Goal: Information Seeking & Learning: Check status

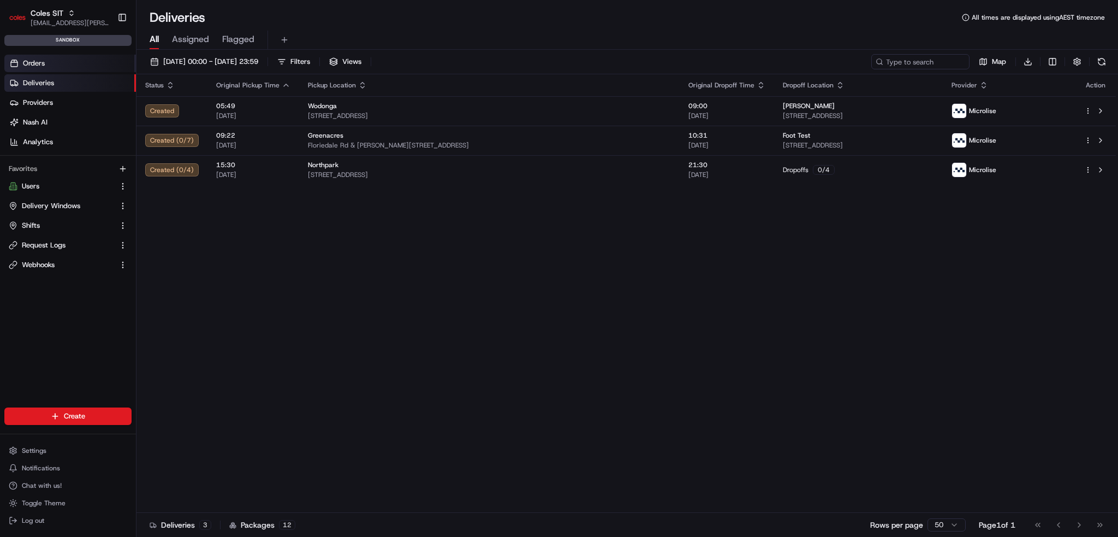
click at [78, 62] on link "Orders" at bounding box center [70, 63] width 132 height 17
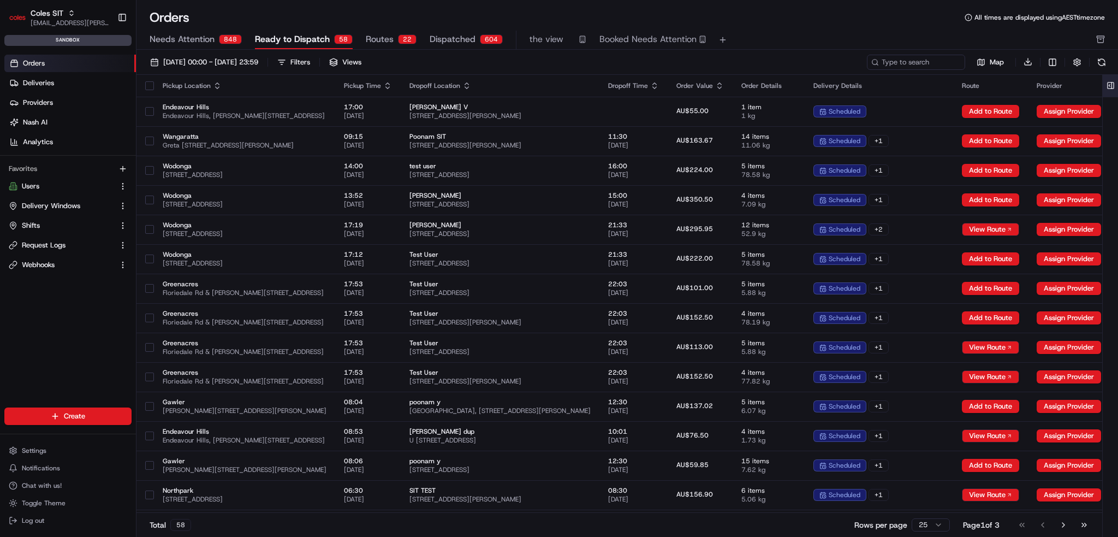
click at [1109, 85] on button at bounding box center [1111, 86] width 18 height 22
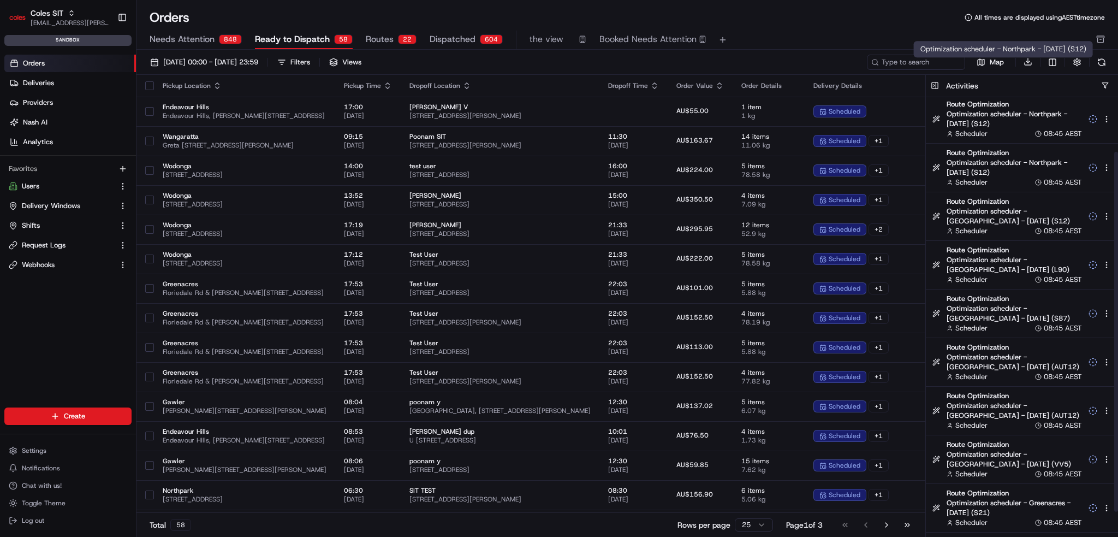
scroll to position [95, 0]
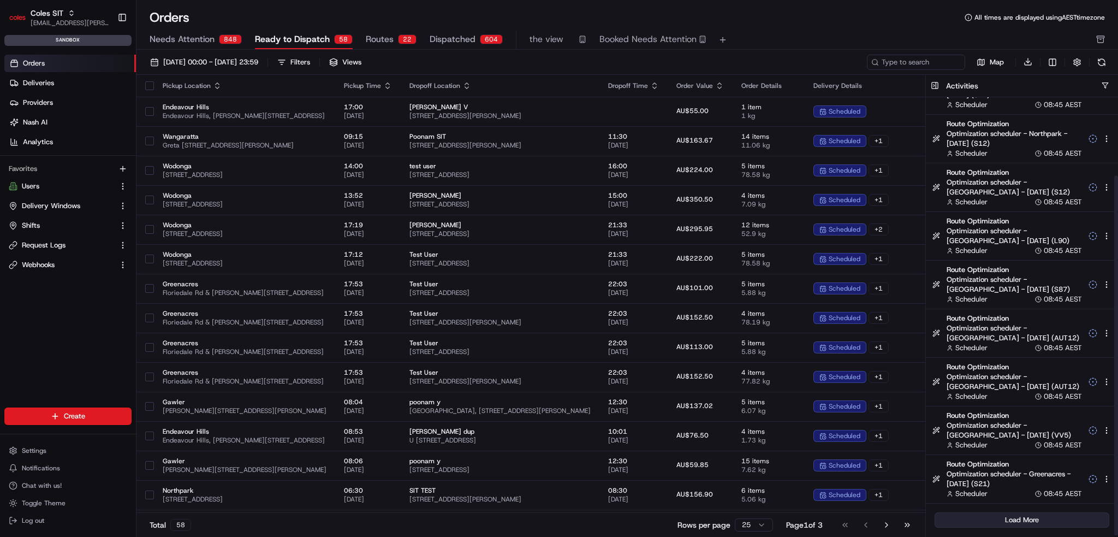
click at [1037, 516] on button "Load More" at bounding box center [1022, 519] width 175 height 15
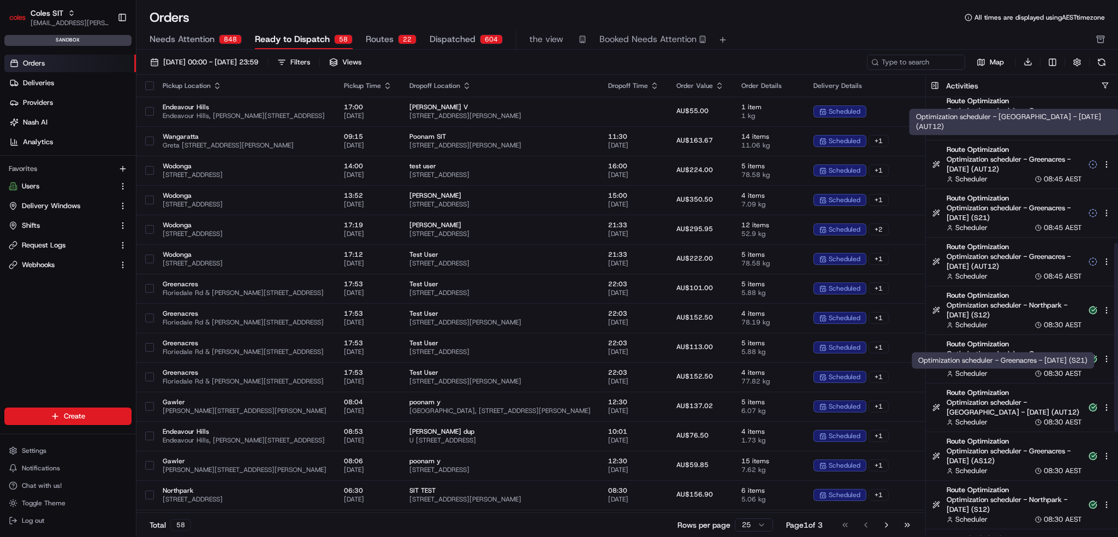
scroll to position [581, 0]
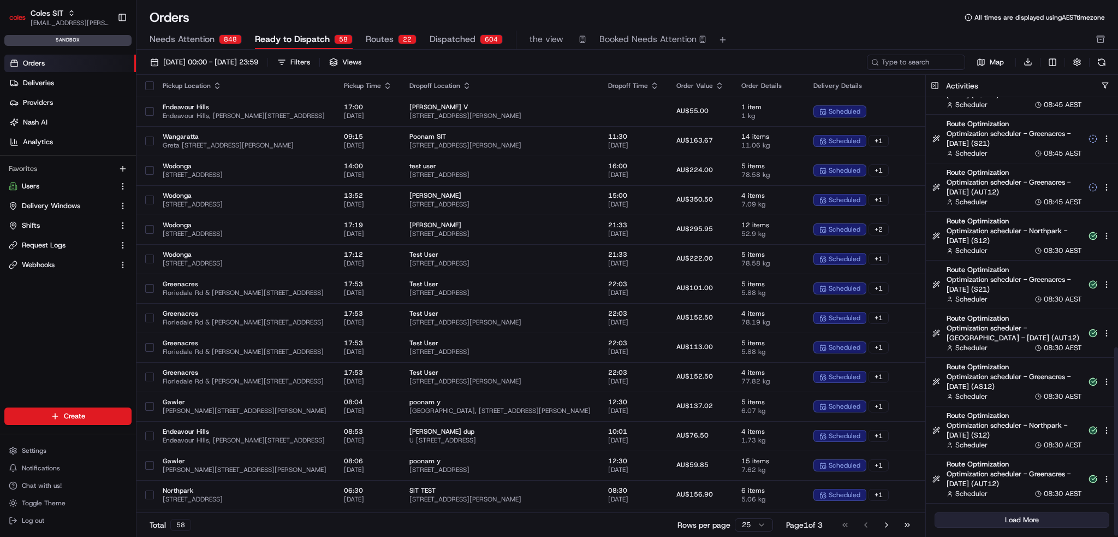
click at [1004, 512] on button "Load More" at bounding box center [1022, 519] width 175 height 15
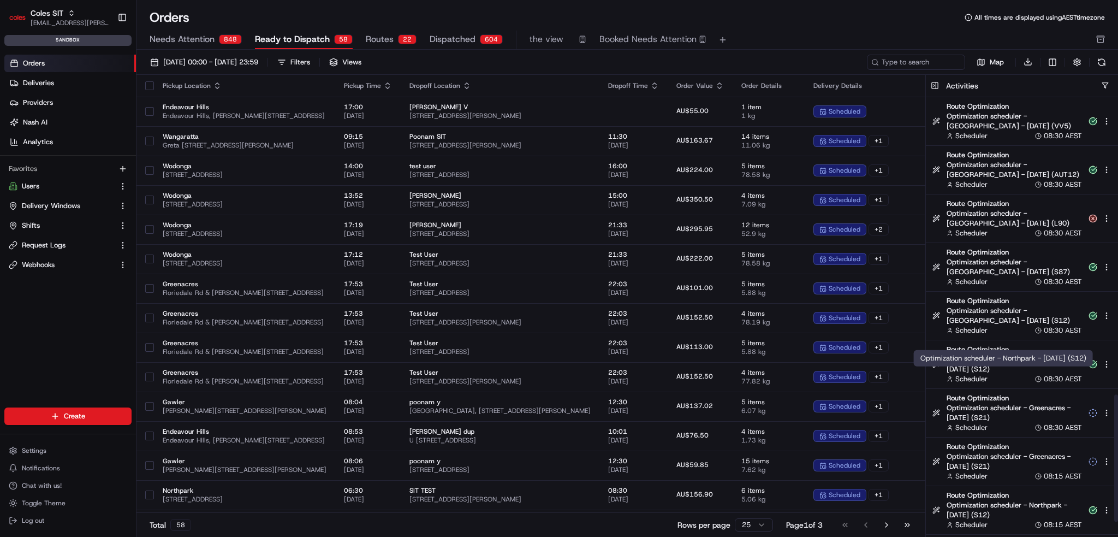
scroll to position [1067, 0]
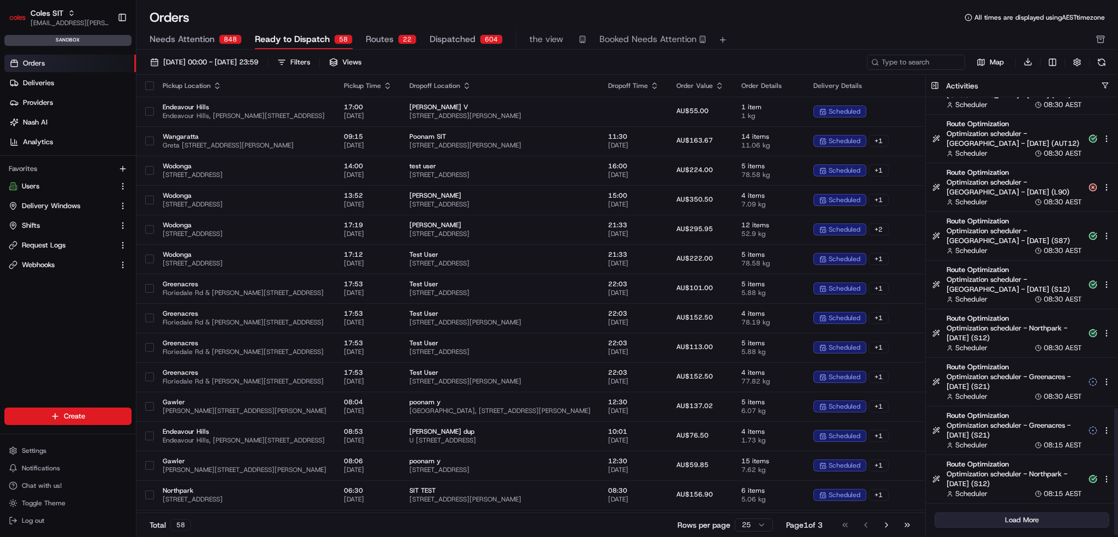
click at [1008, 517] on button "Load More" at bounding box center [1022, 519] width 175 height 15
click at [1103, 82] on button "button" at bounding box center [1105, 85] width 8 height 8
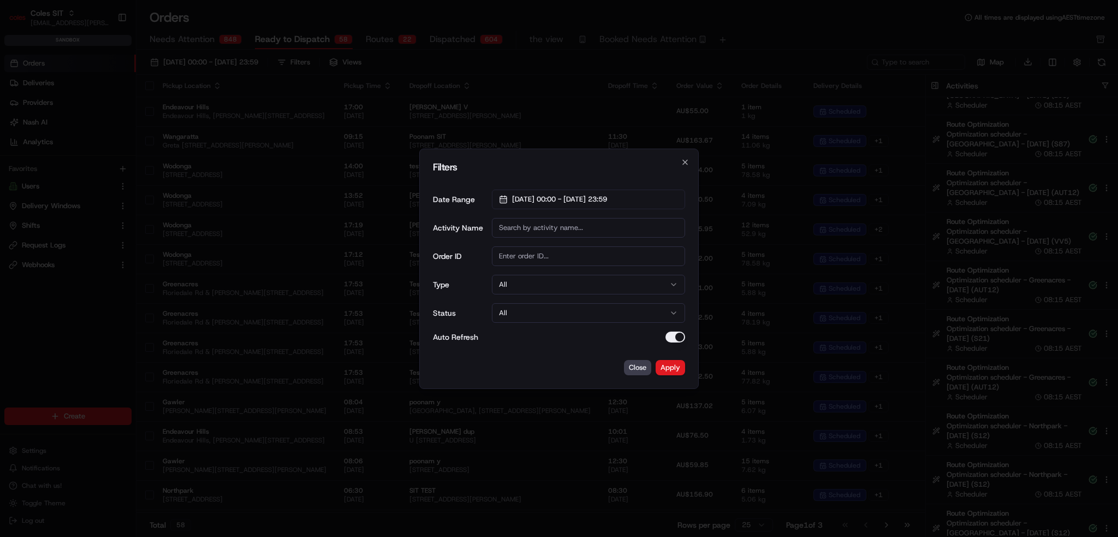
click at [557, 237] on input "Activity Name" at bounding box center [588, 228] width 193 height 20
paste input "L90"
type input "L90"
click at [666, 367] on button "Apply" at bounding box center [670, 367] width 29 height 15
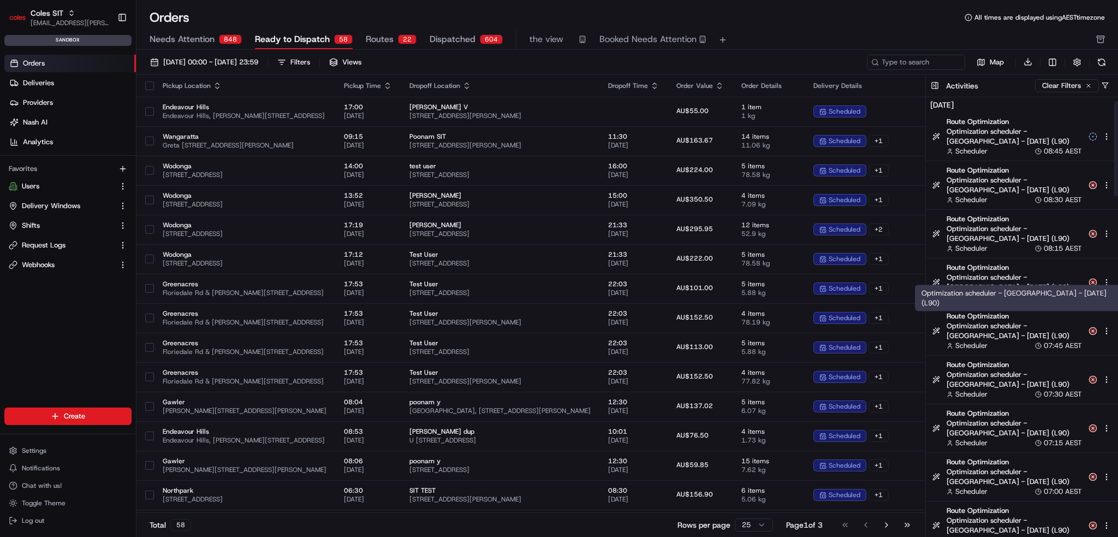
scroll to position [0, 0]
click at [1092, 184] on icon at bounding box center [1093, 185] width 2 height 2
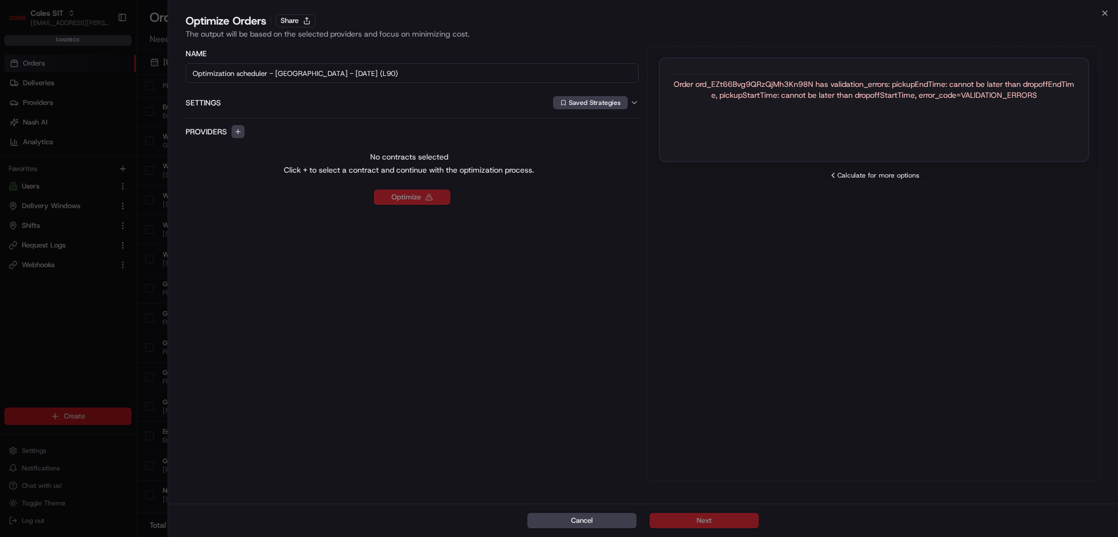
click at [813, 97] on div "Order ord_EZt66Bvg9QRzQjMh3Kn98N has validation_errors: pickupEndTime: cannot b…" at bounding box center [874, 90] width 406 height 22
click at [813, 96] on div "Order ord_EZt66Bvg9QRzQjMh3Kn98N has validation_errors: pickupEndTime: cannot b…" at bounding box center [874, 90] width 406 height 22
click at [812, 91] on div "Order ord_EZt66Bvg9QRzQjMh3Kn98N has validation_errors: pickupEndTime: cannot b…" at bounding box center [874, 90] width 406 height 22
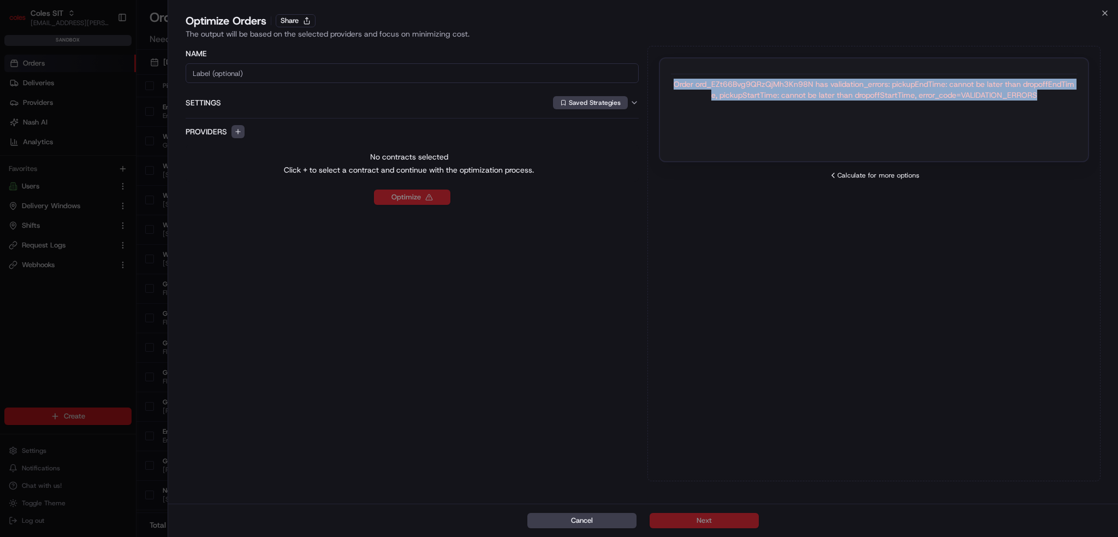
click at [812, 91] on div "Order ord_EZt66Bvg9QRzQjMh3Kn98N has validation_errors: pickupEndTime: cannot b…" at bounding box center [874, 90] width 406 height 22
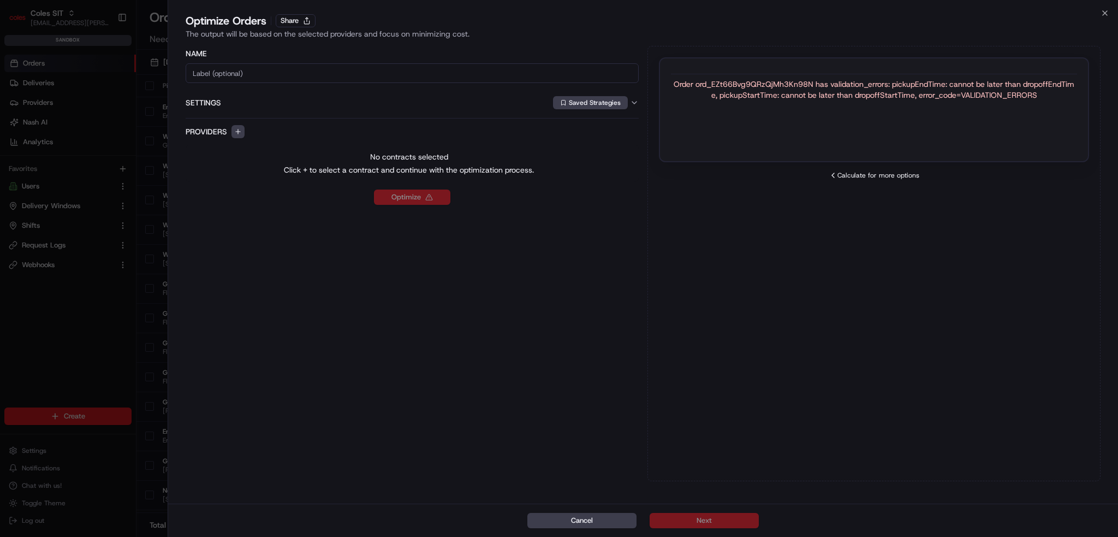
click at [749, 71] on div "Order ord_EZt66Bvg9QRzQjMh3Kn98N has validation_errors: pickupEndTime: cannot b…" at bounding box center [874, 84] width 406 height 31
click at [749, 82] on div "Order ord_EZt66Bvg9QRzQjMh3Kn98N has validation_errors: pickupEndTime: cannot b…" at bounding box center [874, 90] width 406 height 22
copy div "ord_EZt66Bvg9QRzQjMh3Kn98N"
click at [775, 156] on div "Order ord_EZt66Bvg9QRzQjMh3Kn98N has validation_errors: pickupEndTime: cannot b…" at bounding box center [874, 109] width 430 height 105
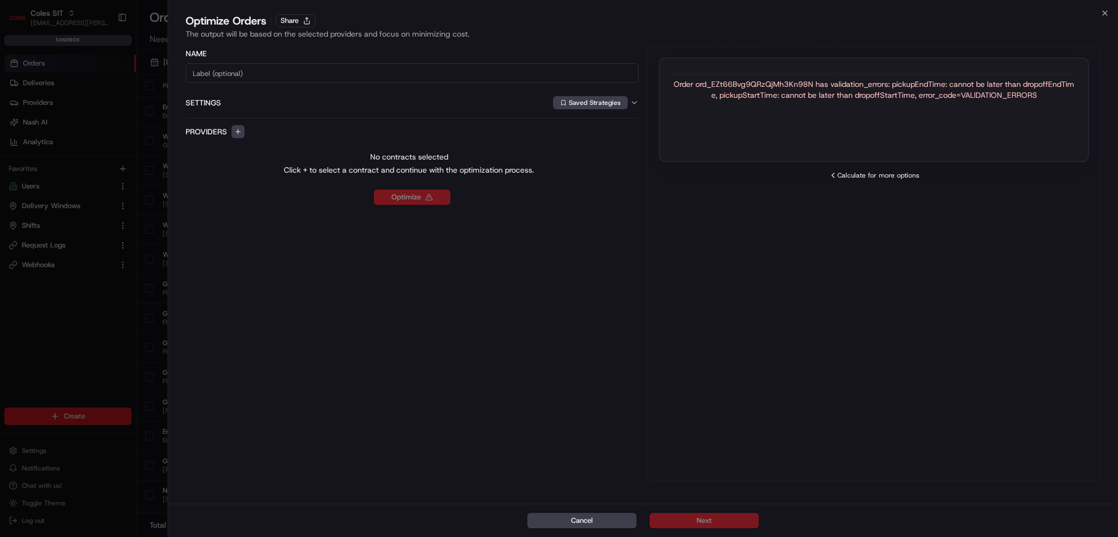
click at [556, 525] on button "Cancel" at bounding box center [581, 520] width 109 height 15
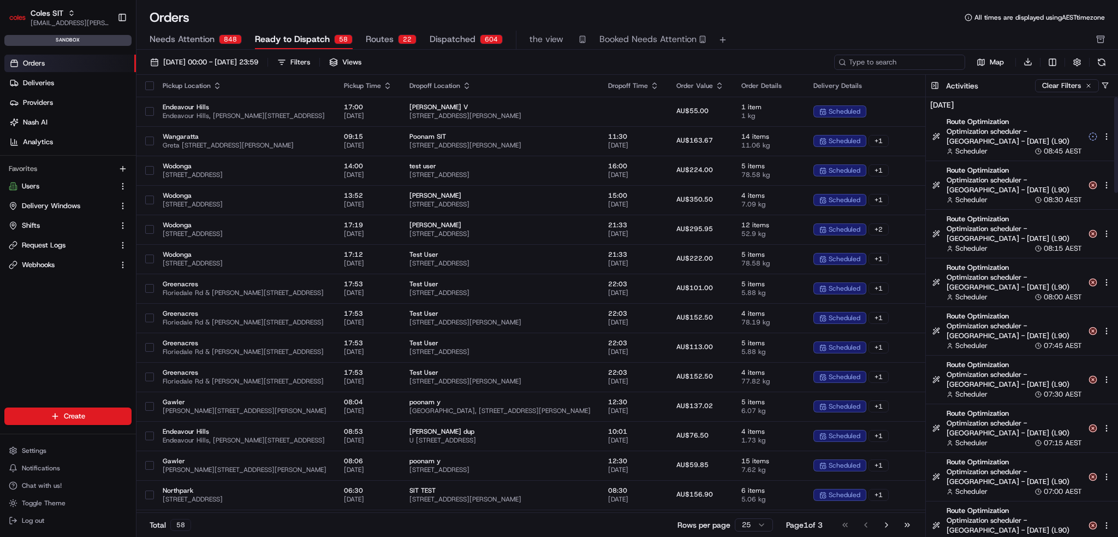
click at [893, 55] on input at bounding box center [899, 62] width 131 height 15
paste input "ord_EZt66Bvg9QRzQjMh3Kn98N"
type input "ord_EZt66Bvg9QRzQjMh3Kn98N"
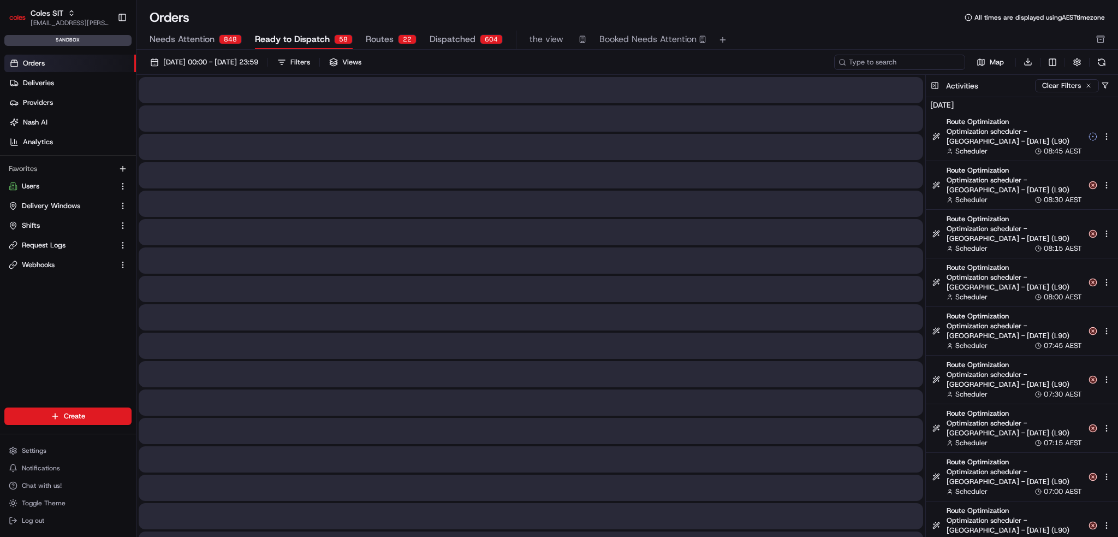
type input "ord_EZt66Bvg9QRzQjMh3Kn98N"
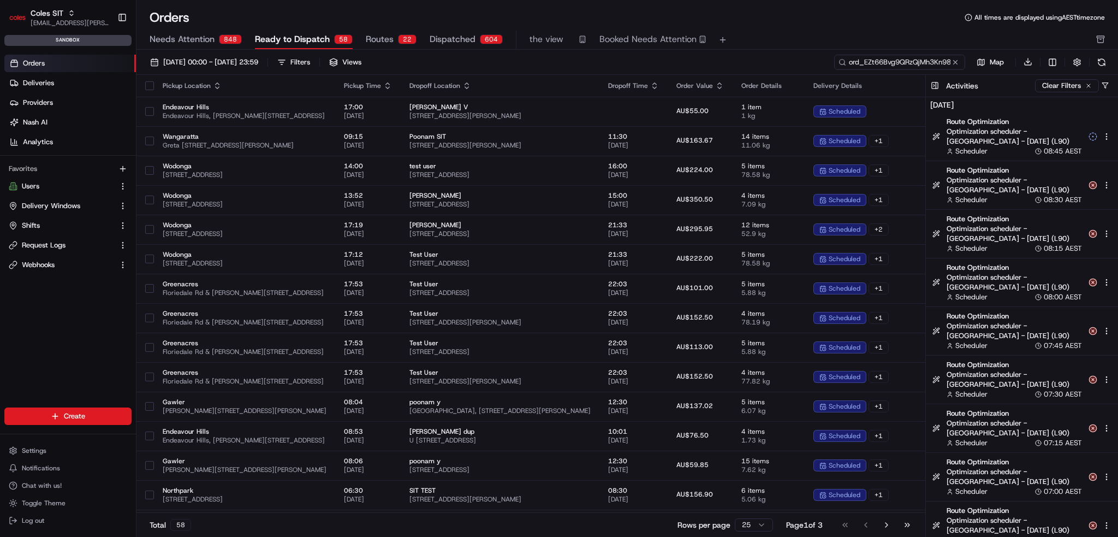
scroll to position [0, 9]
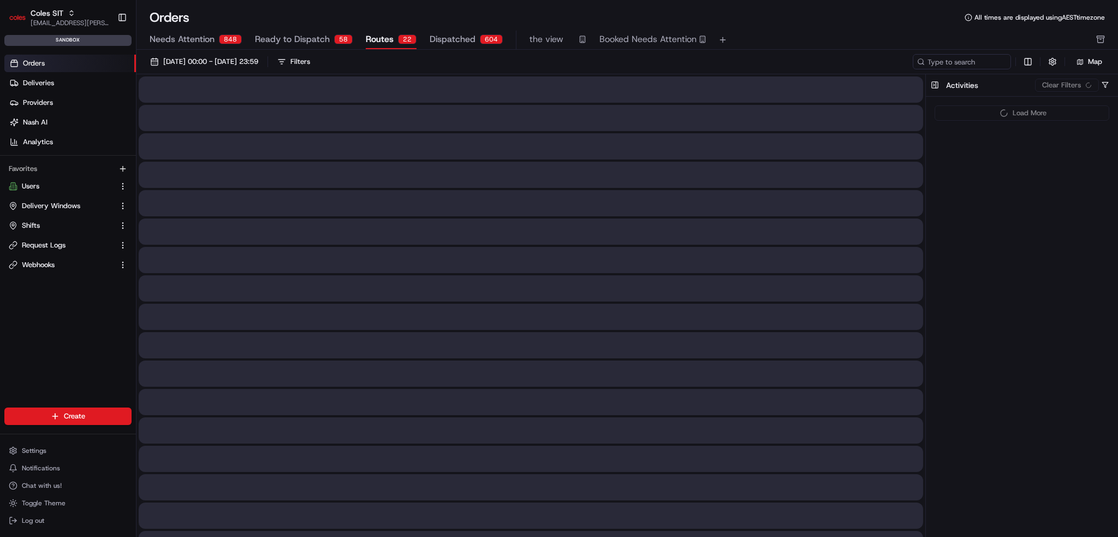
click at [374, 35] on span "Routes" at bounding box center [380, 39] width 28 height 13
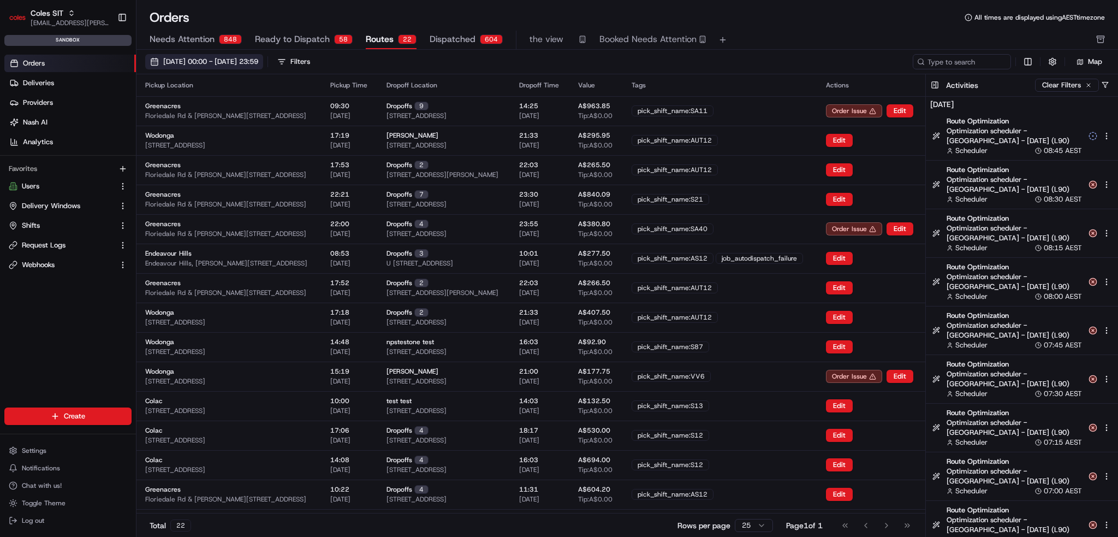
click at [258, 60] on span "01/08/2025 00:00 - 31/08/2025 23:59" at bounding box center [210, 62] width 95 height 10
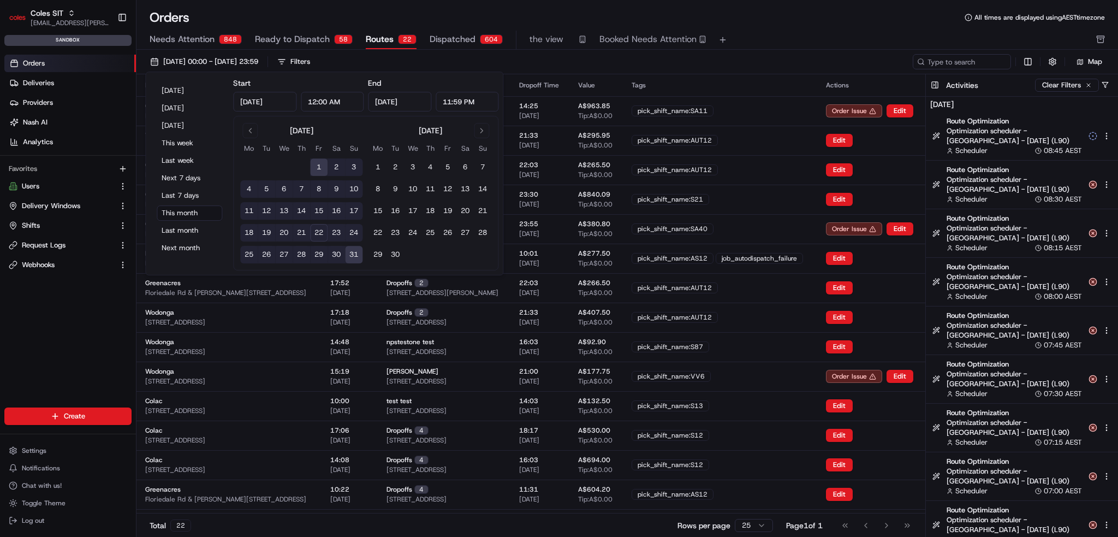
click at [270, 253] on button "26" at bounding box center [266, 254] width 17 height 17
type input "Aug 26, 2025"
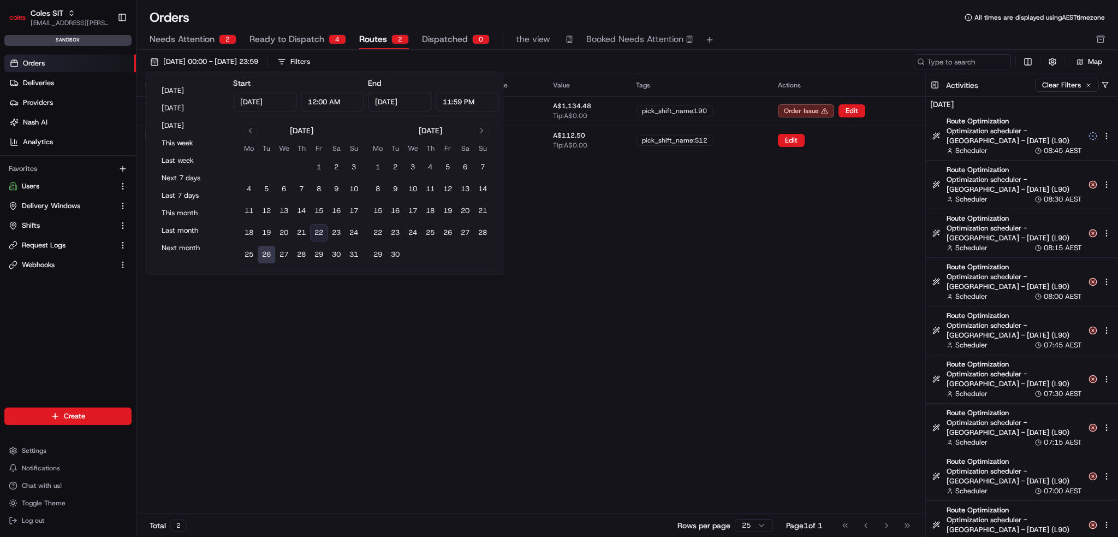
click at [661, 366] on div "Pickup Location Pickup Time Dropoff Location Dropoff Time Value Tags Actions Wo…" at bounding box center [530, 293] width 789 height 438
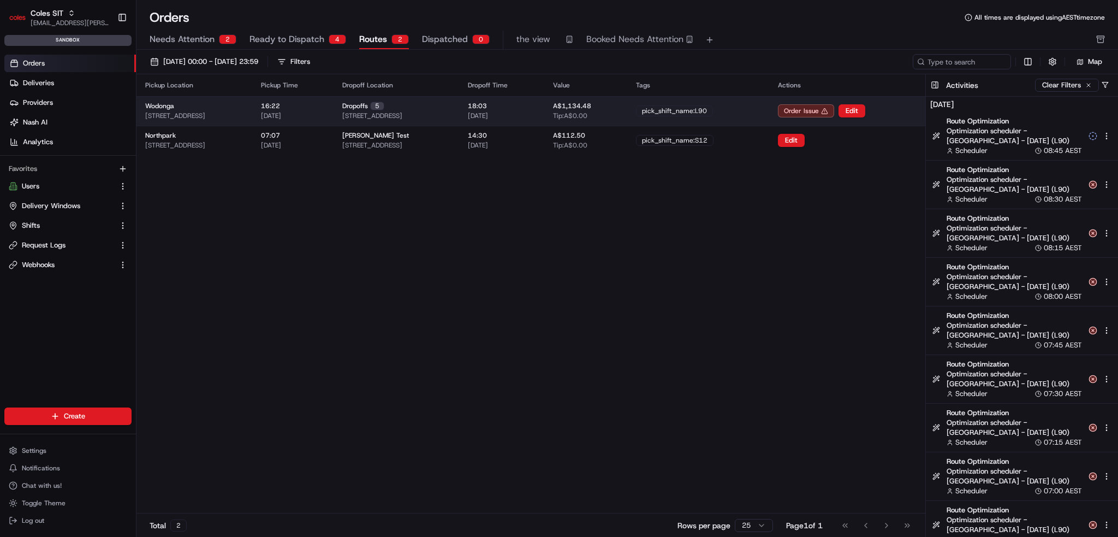
click at [402, 112] on span "23-25 South St, WODONGA, VIC 3690, AU" at bounding box center [372, 115] width 60 height 9
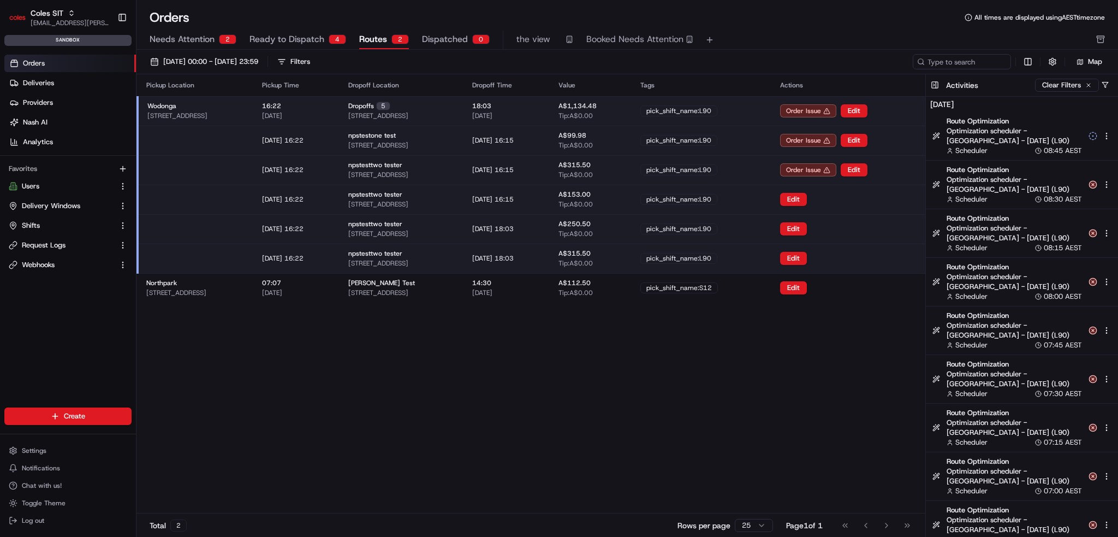
click at [831, 168] on div "Order Issue" at bounding box center [808, 169] width 56 height 13
click at [717, 168] on div "pick_shift_name:L90" at bounding box center [678, 169] width 77 height 11
click at [867, 110] on button "Edit" at bounding box center [854, 110] width 27 height 13
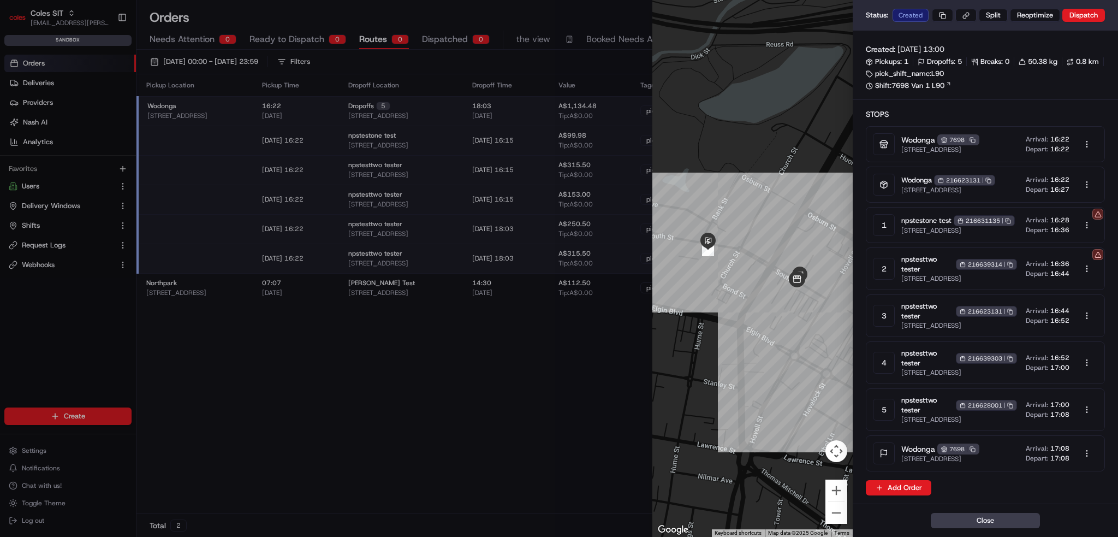
click at [1015, 235] on span "23-25 South St, WODONGA, VIC 3690, AU" at bounding box center [958, 230] width 114 height 9
click at [963, 235] on span "23-25 South St, WODONGA, VIC 3690, AU" at bounding box center [958, 230] width 114 height 9
click at [1084, 241] on body "Coles SIT ben.ellis@coles.com.au Toggle Sidebar sandbox Orders Deliveries Provi…" at bounding box center [559, 268] width 1118 height 537
click at [1083, 266] on div "Edit" at bounding box center [1083, 265] width 64 height 16
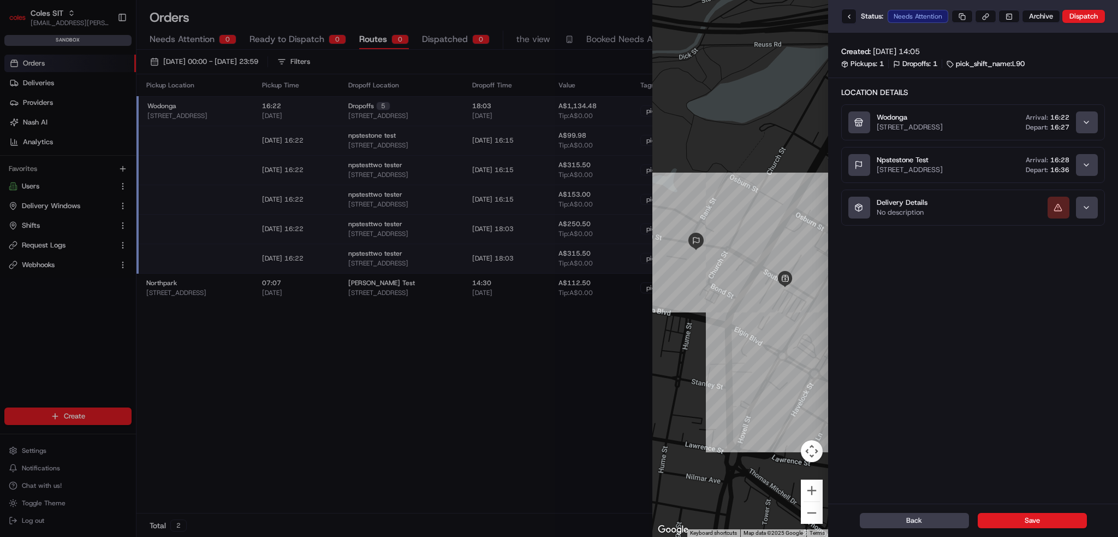
click at [1083, 218] on div "button" at bounding box center [1087, 208] width 22 height 22
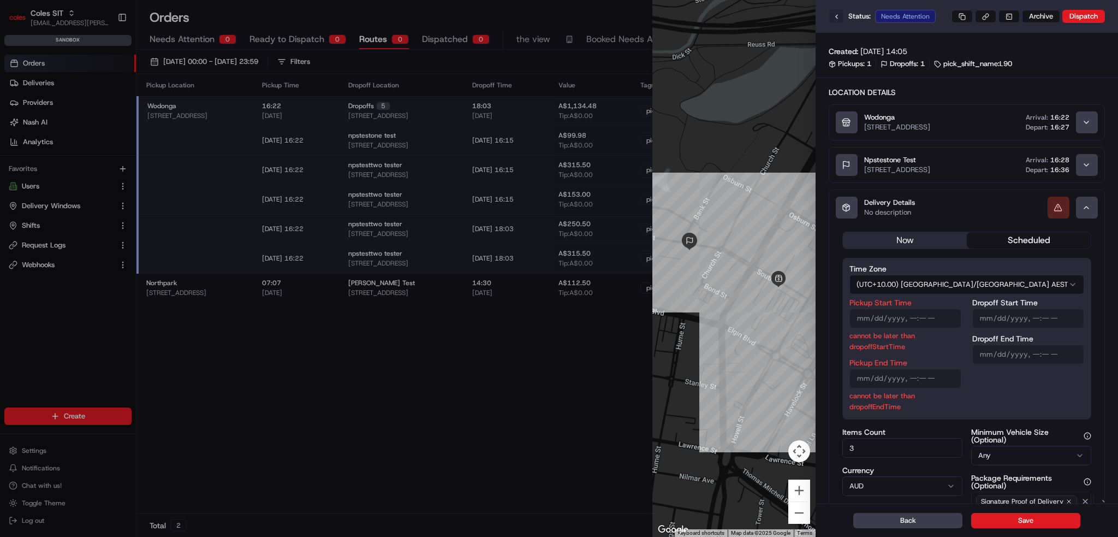
click at [844, 15] on button at bounding box center [836, 16] width 15 height 15
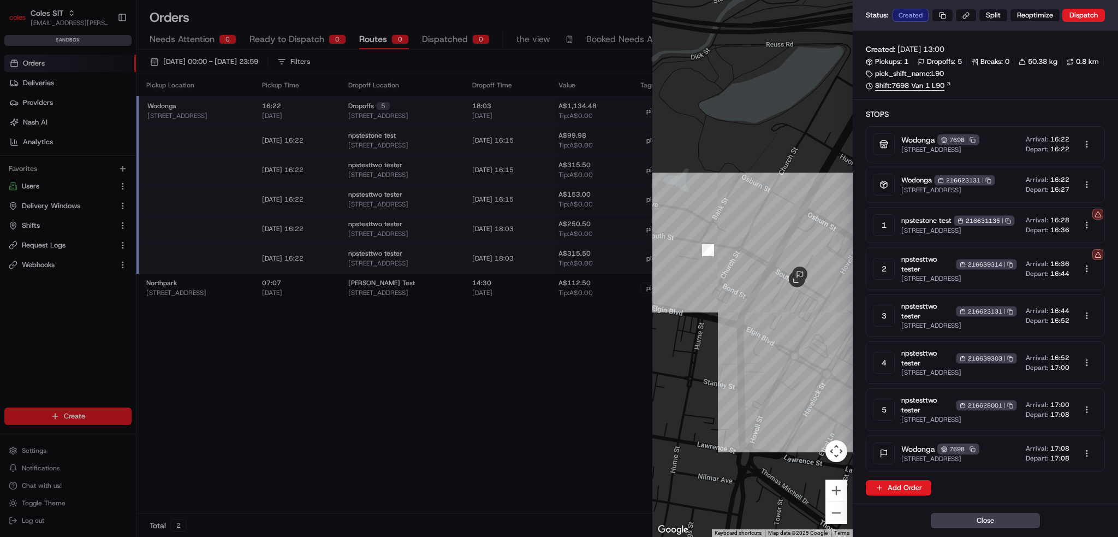
click at [939, 87] on link "Shift: 7698 Van 1 L90" at bounding box center [985, 86] width 239 height 10
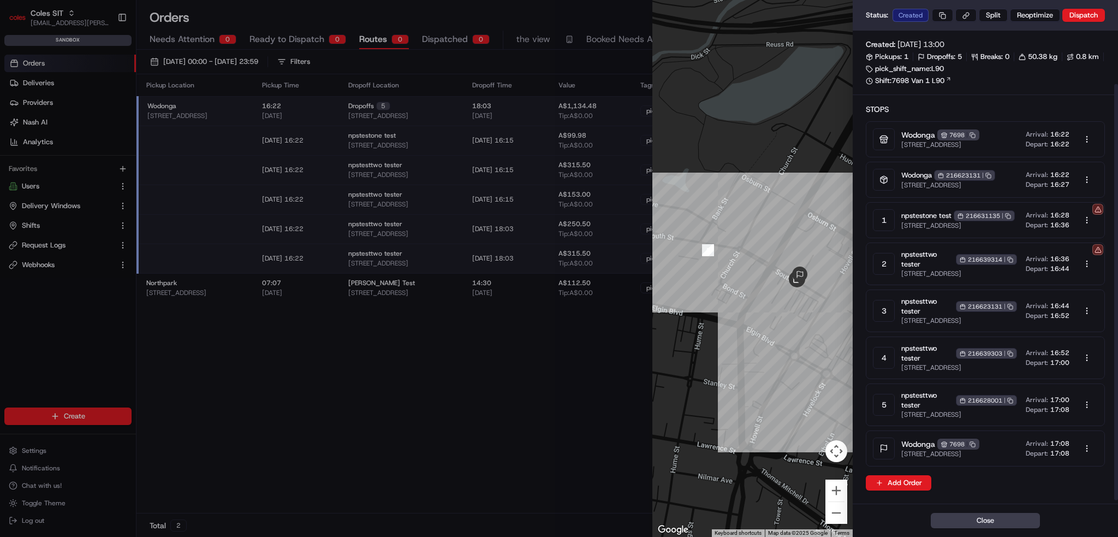
scroll to position [64, 0]
click at [1075, 253] on div "Arrival: 16:36 Depart: 16:44" at bounding box center [1062, 264] width 72 height 22
click at [1088, 228] on body "Coles SIT ben.ellis@coles.com.au Toggle Sidebar sandbox Orders Deliveries Provi…" at bounding box center [559, 268] width 1118 height 537
click at [1081, 254] on div "Edit" at bounding box center [1083, 251] width 64 height 16
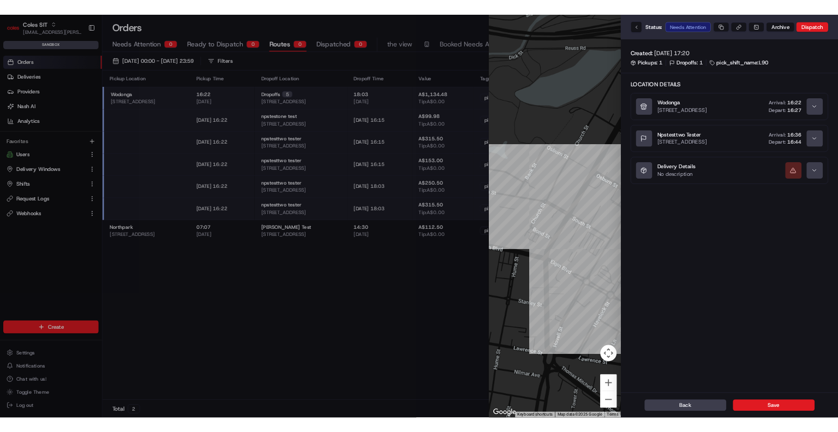
scroll to position [0, 0]
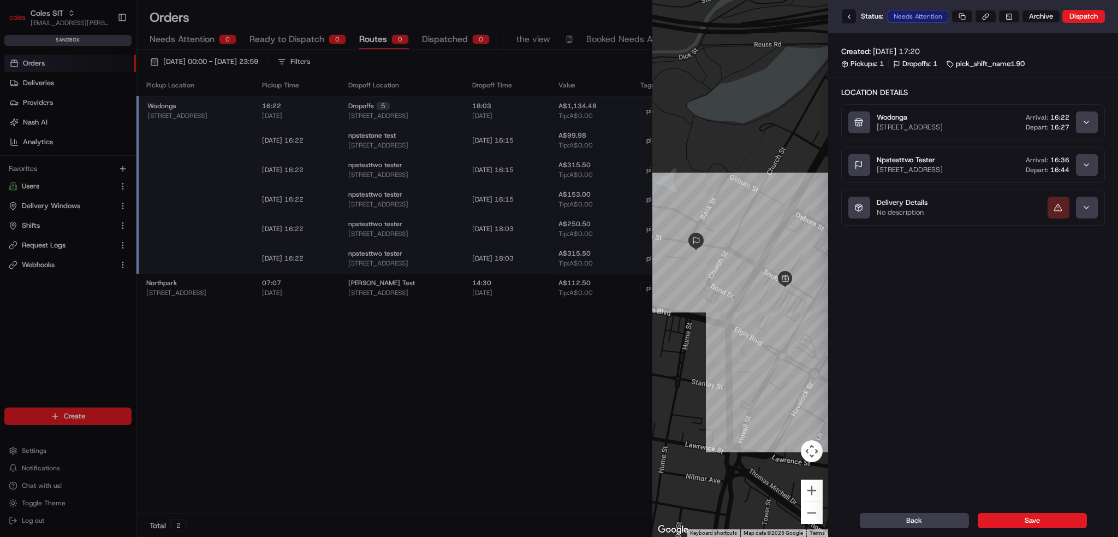
click at [996, 224] on button "Delivery Details No description" at bounding box center [973, 207] width 263 height 35
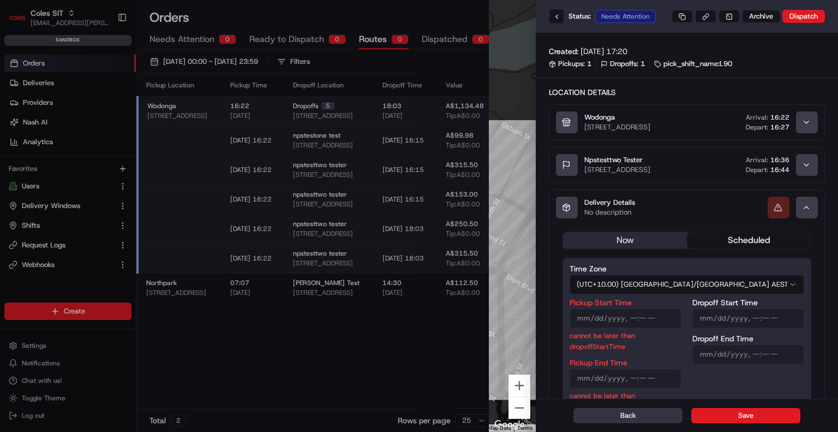
click at [647, 418] on button "Back" at bounding box center [628, 415] width 109 height 15
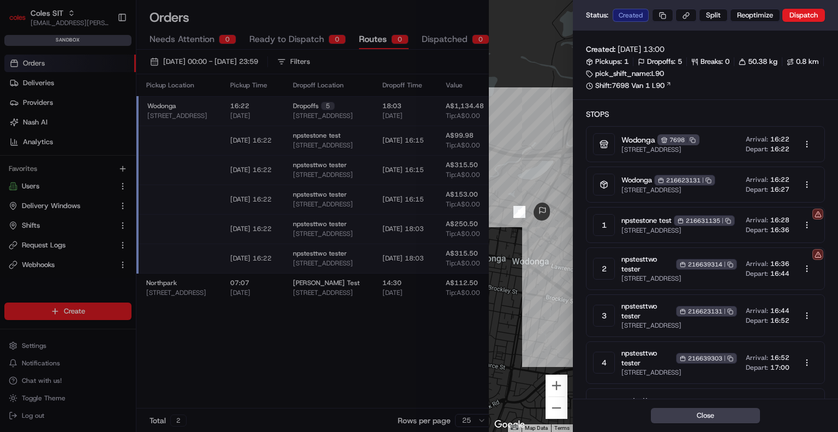
click at [384, 341] on div at bounding box center [419, 216] width 838 height 432
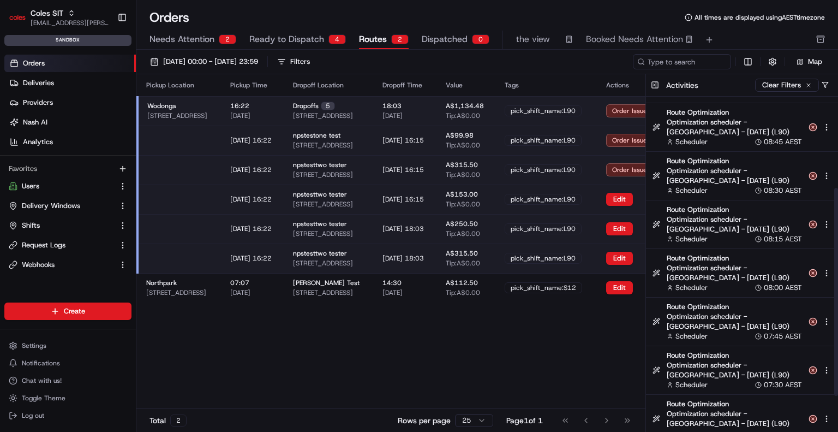
scroll to position [200, 0]
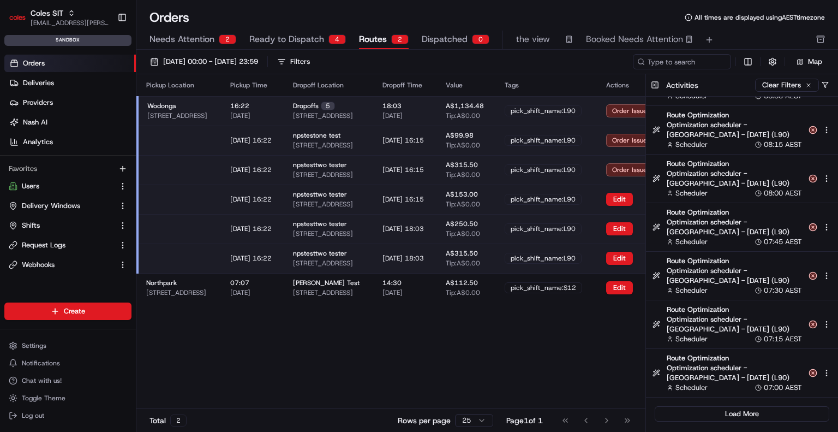
click at [76, 61] on link "Orders" at bounding box center [70, 63] width 132 height 17
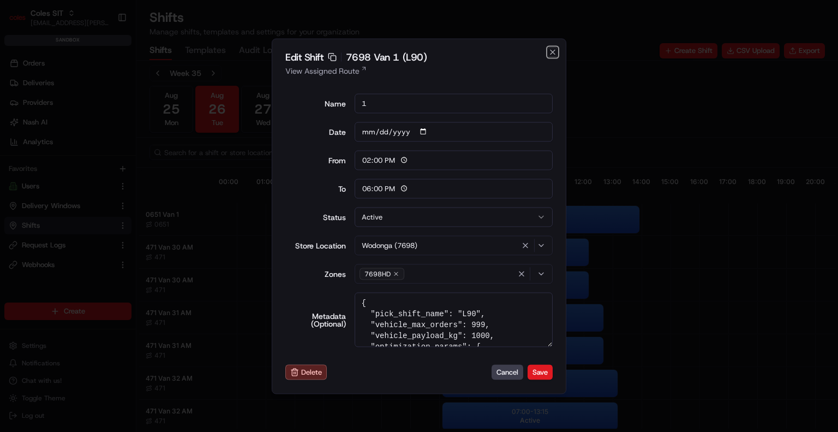
scroll to position [0, 102]
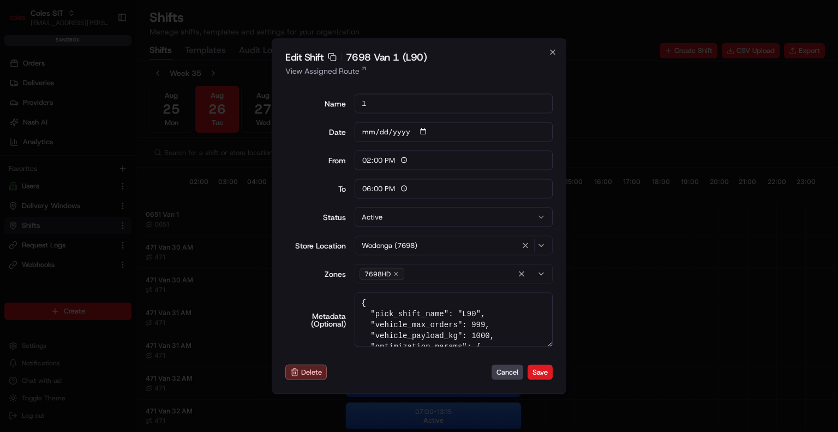
click at [564, 52] on div "Edit Shift Copy sft_2GdP3hti3aAPDYZfJoTNZw 7698 Van 1 (L90) View Assigned Route…" at bounding box center [419, 215] width 295 height 355
click at [557, 51] on div "Edit Shift Copy sft_2GdP3hti3aAPDYZfJoTNZw 7698 Van 1 (L90) View Assigned Route…" at bounding box center [419, 215] width 295 height 355
